Goal: Information Seeking & Learning: Learn about a topic

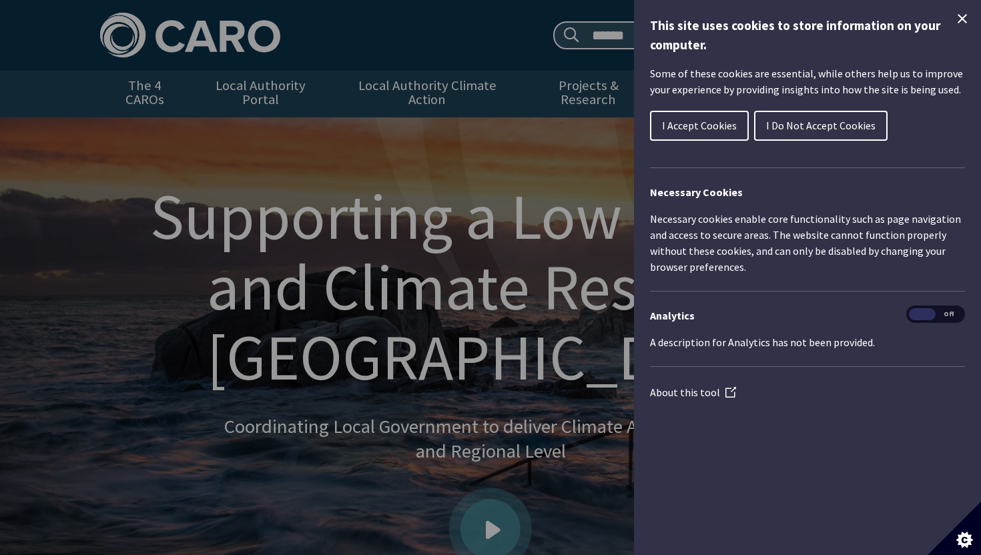
click at [701, 131] on span "I Accept Cookies" at bounding box center [699, 125] width 75 height 13
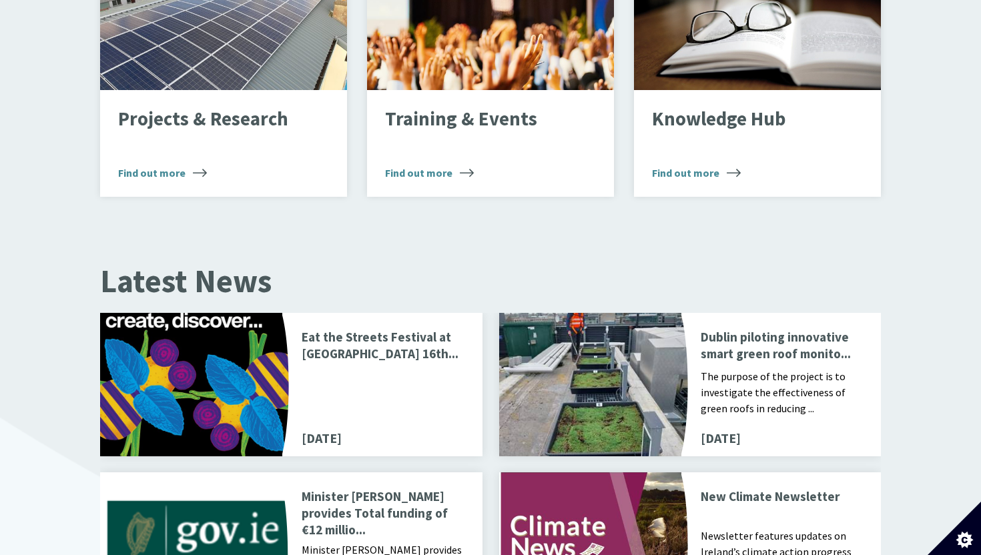
scroll to position [1252, 0]
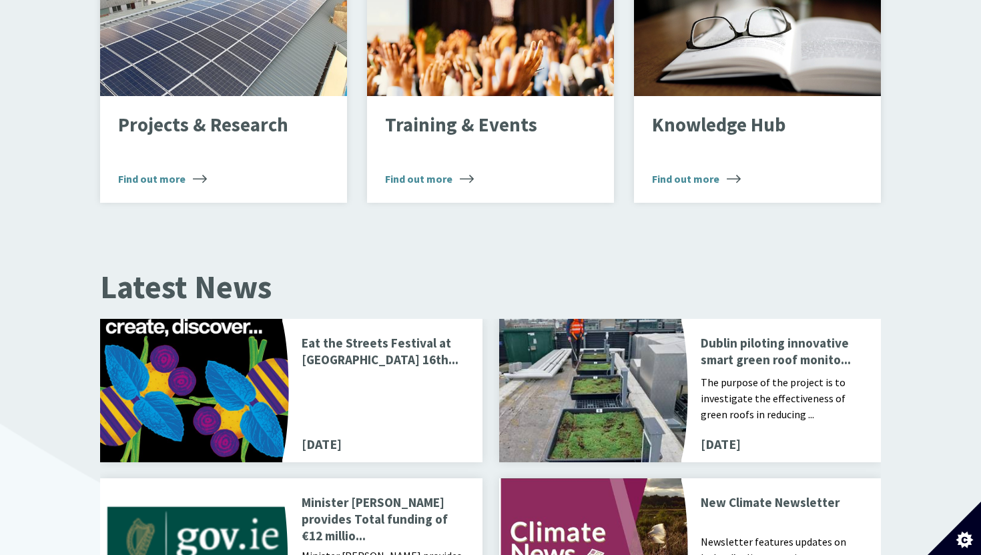
click at [395, 344] on p "Eat the Streets Festival at Richmond Barracks 16th..." at bounding box center [384, 353] width 164 height 36
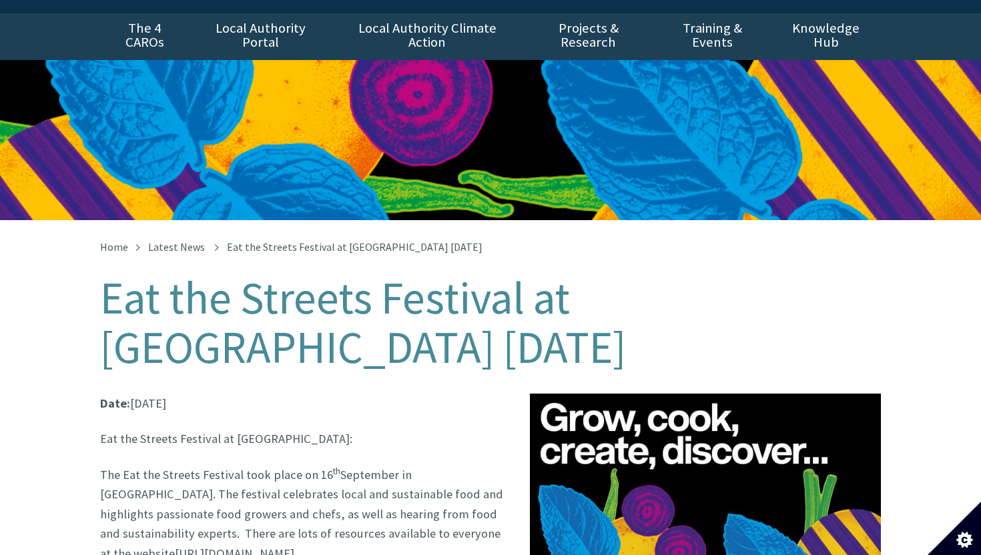
scroll to position [59, 0]
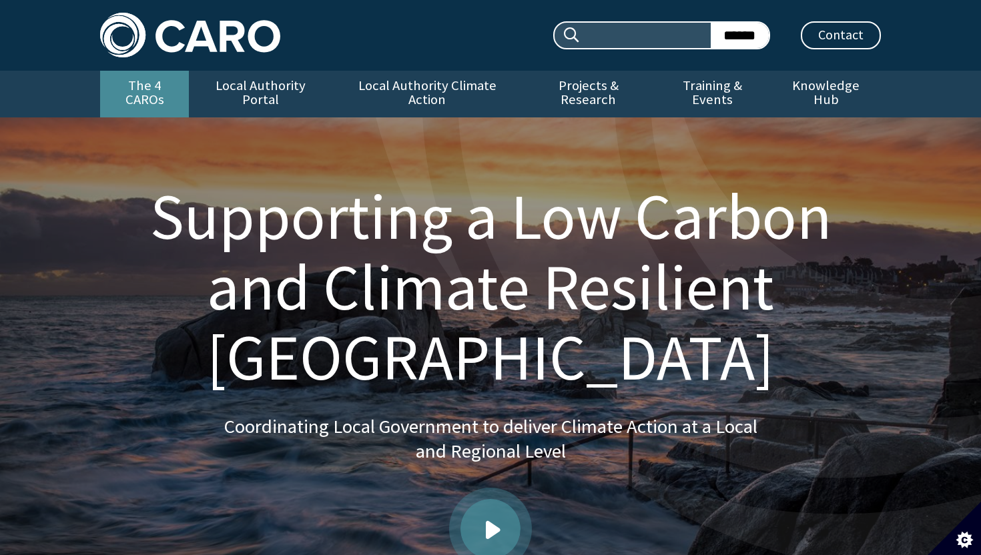
click at [167, 82] on link "The 4 CAROs" at bounding box center [144, 94] width 89 height 47
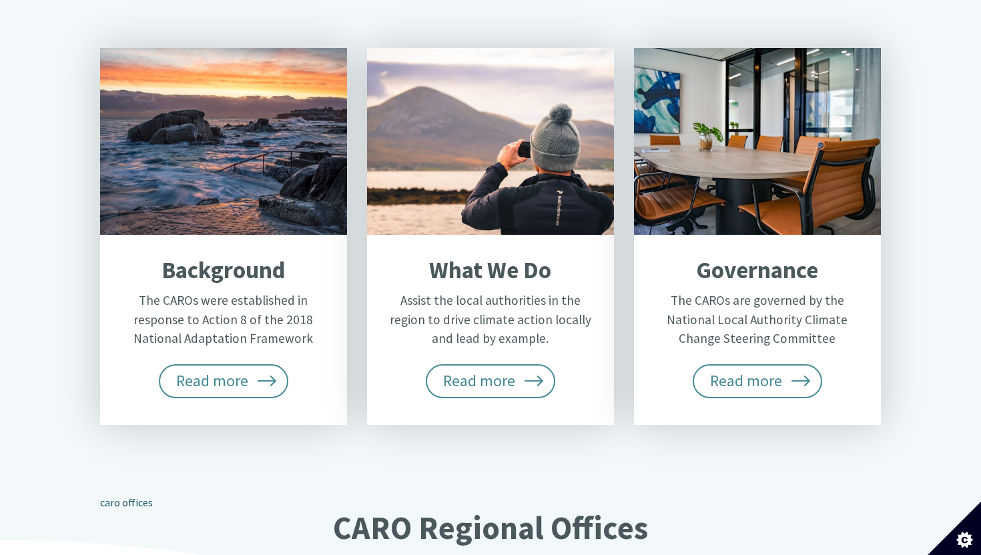
scroll to position [566, 0]
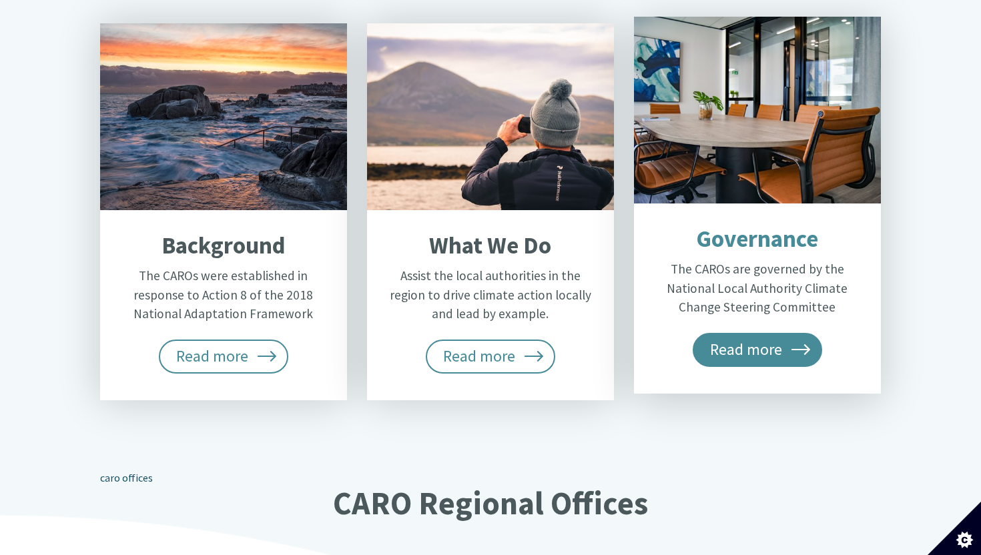
click at [772, 333] on span "Read more" at bounding box center [757, 349] width 129 height 33
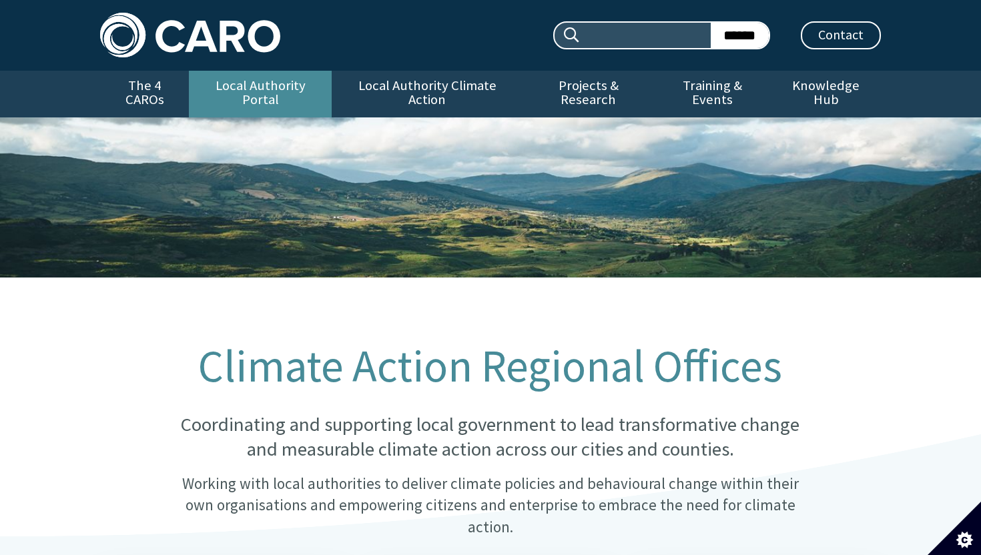
click at [268, 89] on link "Local Authority Portal" at bounding box center [260, 94] width 143 height 47
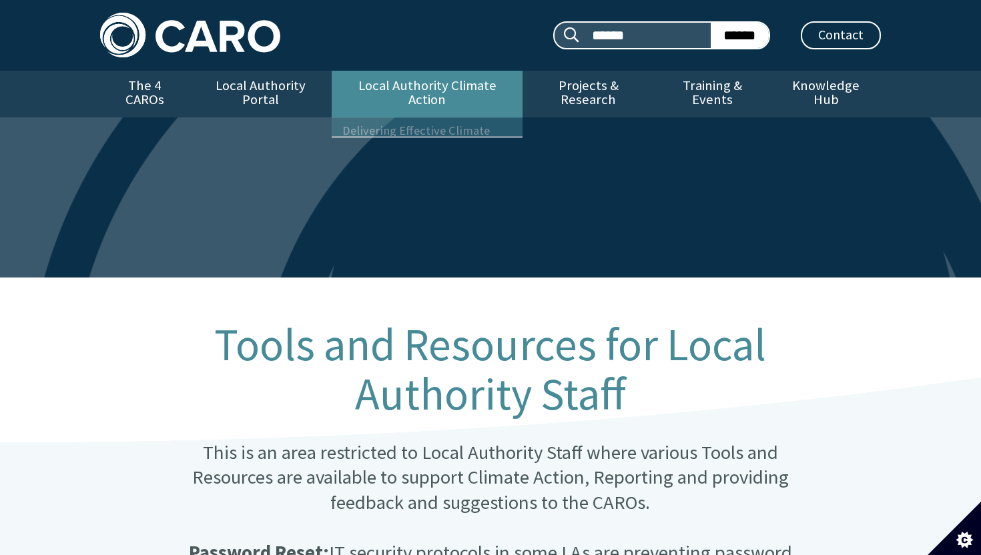
click at [448, 91] on link "Local Authority Climate Action" at bounding box center [427, 94] width 190 height 47
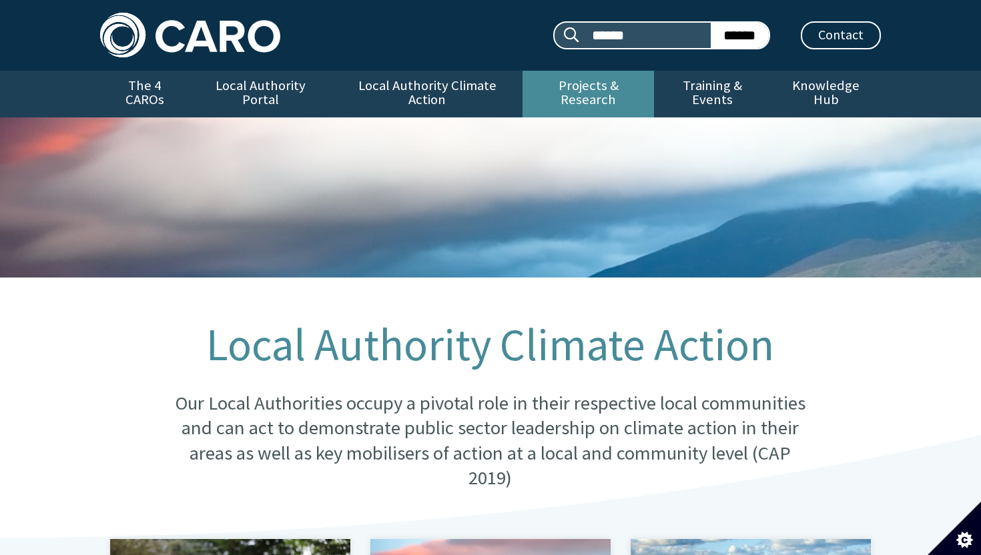
click at [608, 89] on link "Projects & Research" at bounding box center [589, 94] width 132 height 47
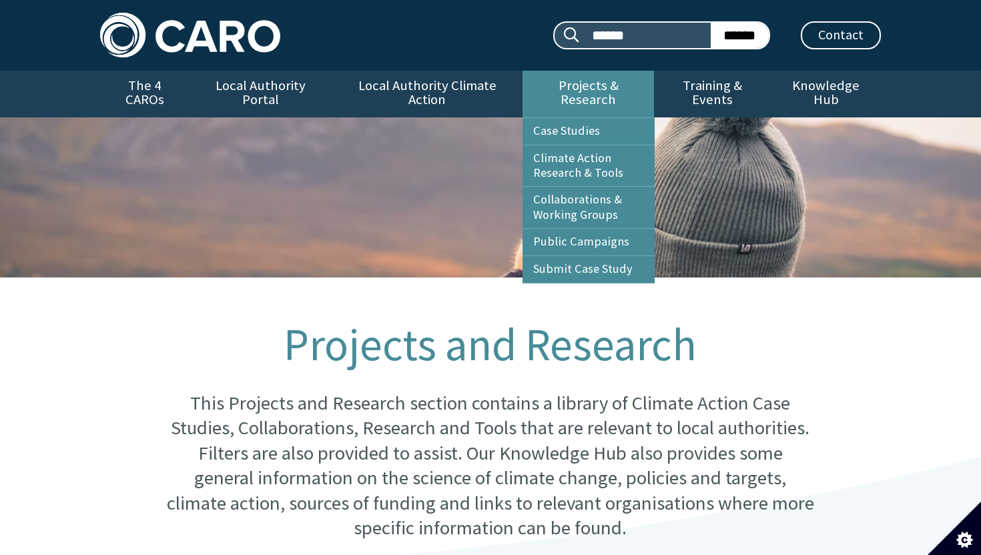
click at [581, 83] on link "Projects & Research" at bounding box center [589, 94] width 132 height 47
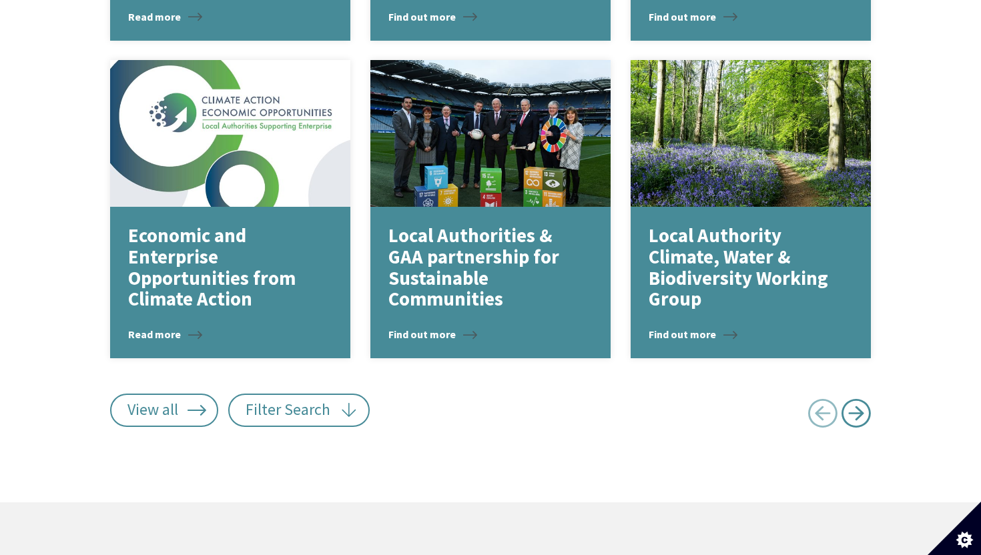
scroll to position [1777, 0]
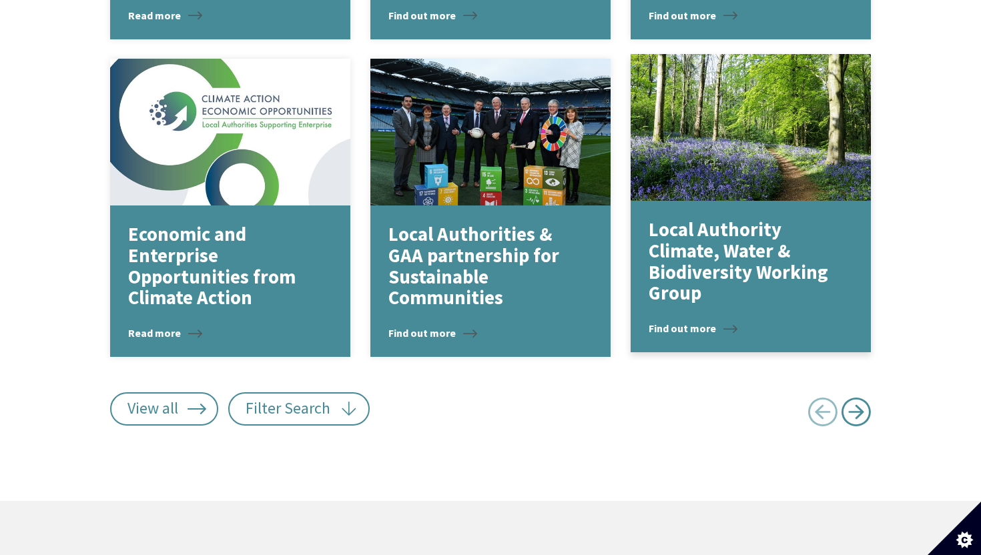
click at [775, 262] on p "Local Authority Climate, Water & Biodiversity Working Group" at bounding box center [741, 262] width 184 height 85
